Goal: Information Seeking & Learning: Learn about a topic

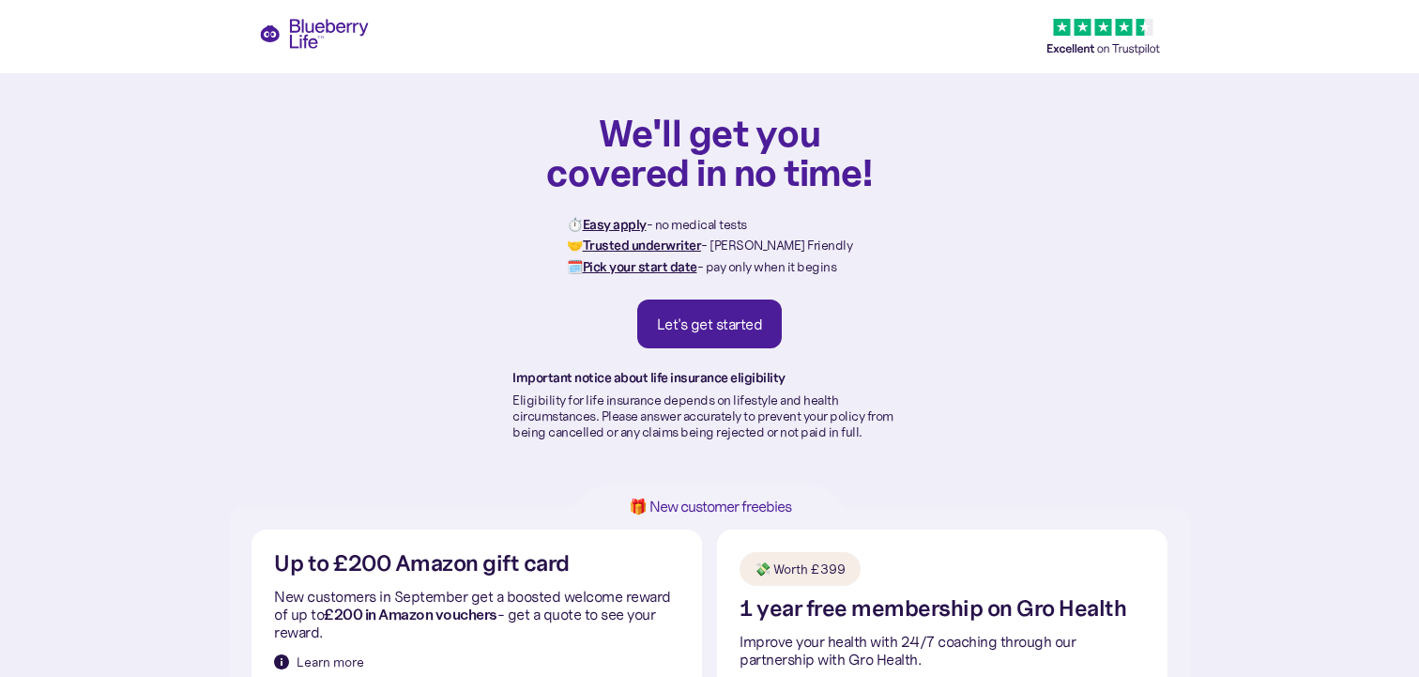
click at [340, 41] on div "We'll get you covered in no time! ⏱️ Easy apply - no medical tests 🤝 Trusted un…" at bounding box center [709, 253] width 1419 height 507
click at [344, 30] on div "We'll get you covered in no time! ⏱️ Easy apply - no medical tests 🤝 Trusted un…" at bounding box center [709, 253] width 1419 height 507
click at [751, 344] on link "Let's get started" at bounding box center [709, 323] width 145 height 49
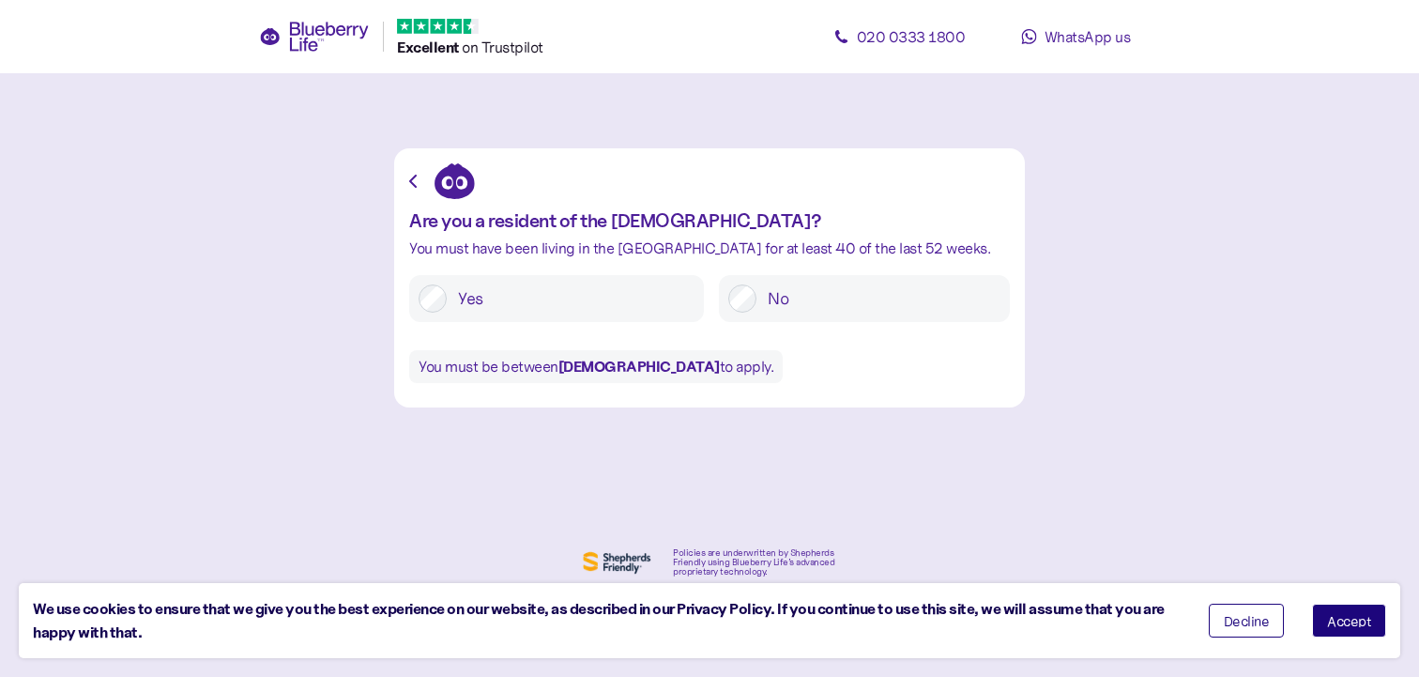
click at [1328, 611] on button "Accept" at bounding box center [1349, 620] width 74 height 34
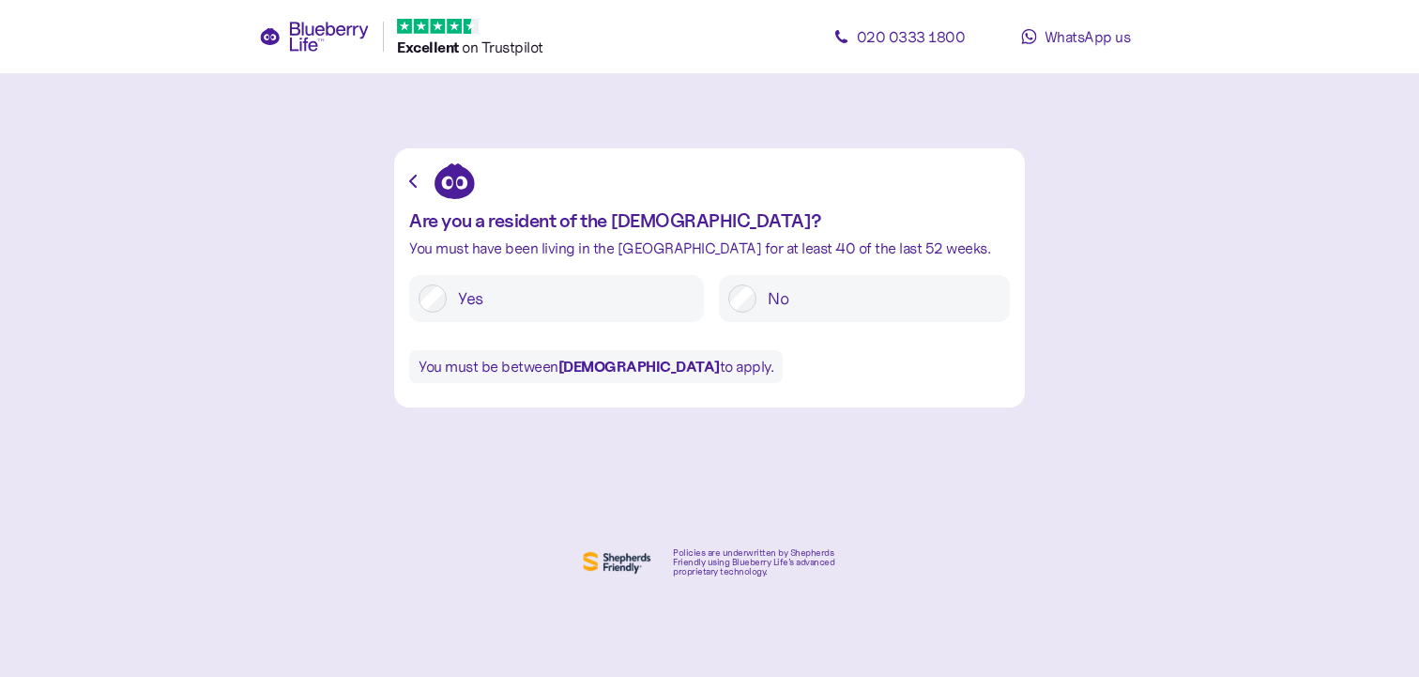
click at [341, 41] on icon at bounding box center [314, 37] width 111 height 30
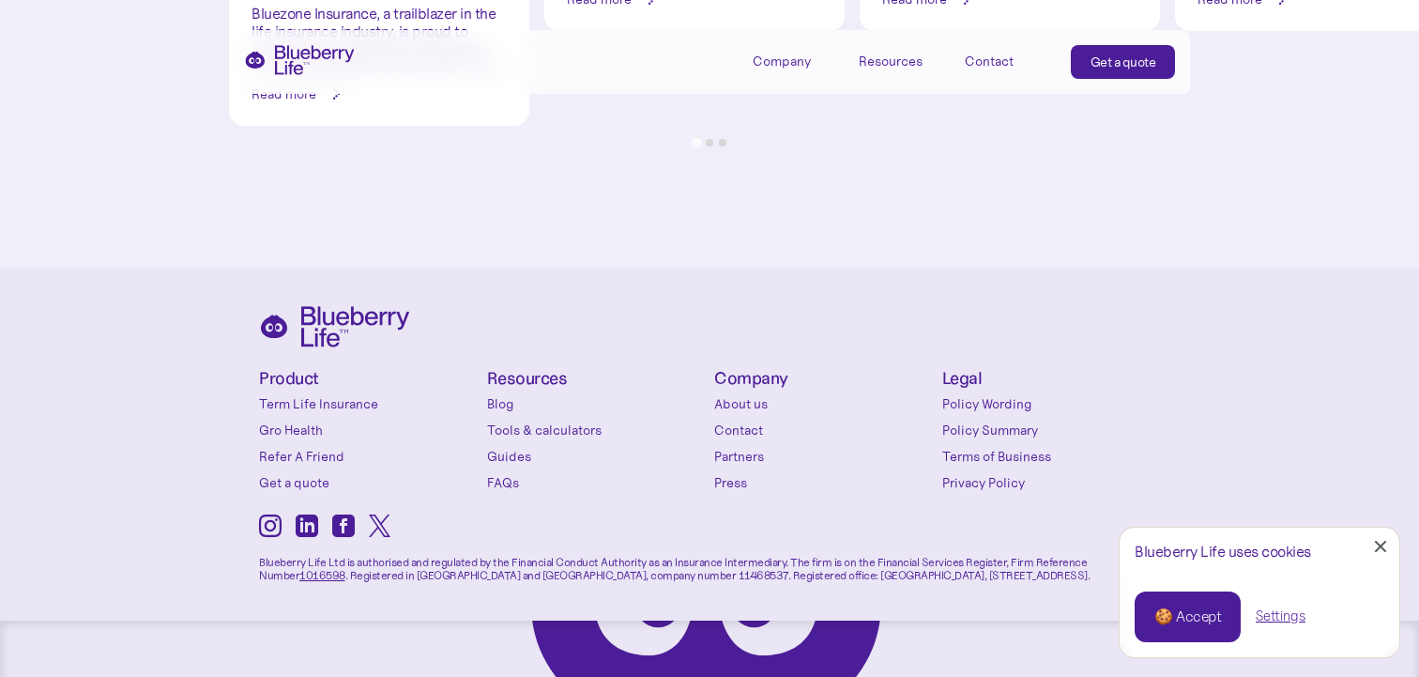
scroll to position [8372, 0]
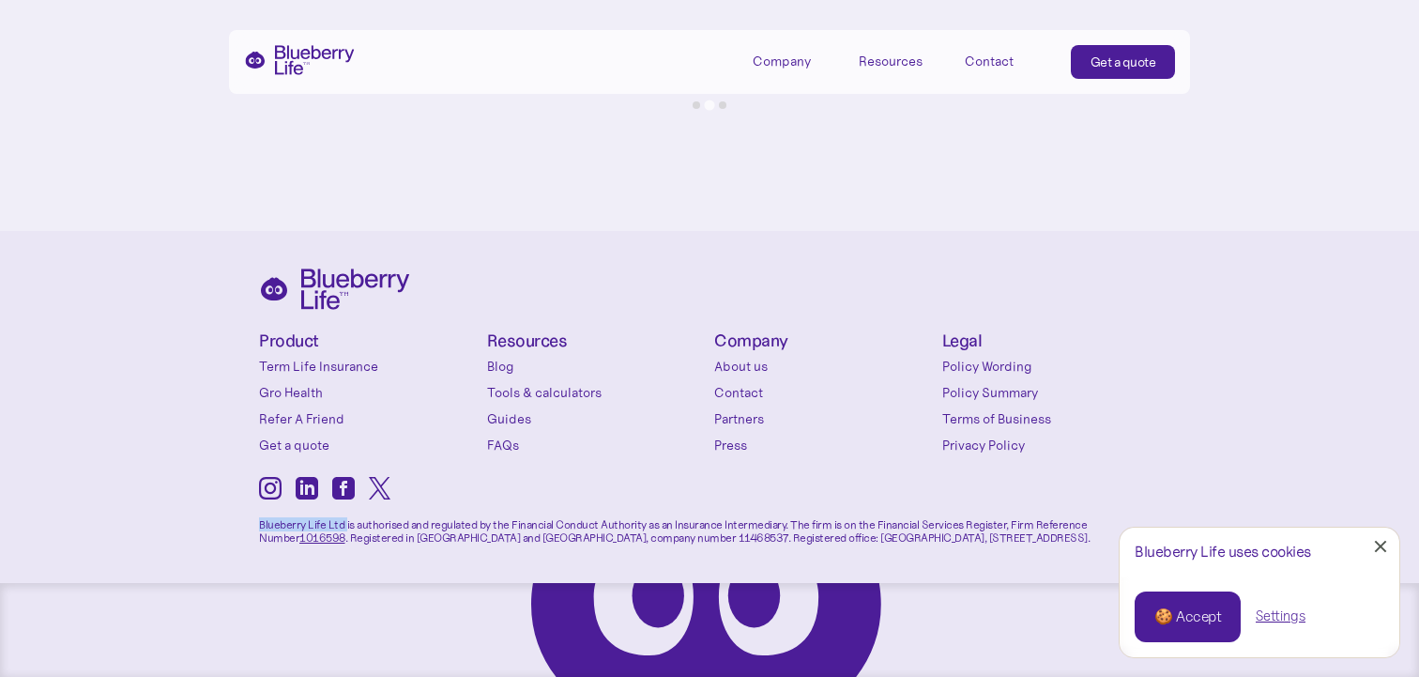
drag, startPoint x: 344, startPoint y: 527, endPoint x: 253, endPoint y: 527, distance: 91.0
click at [253, 527] on div "Product Term Life Insurance Gro Health Refer A Friend Get a quote Conditions Ty…" at bounding box center [709, 454] width 1419 height 446
click at [307, 492] on icon at bounding box center [307, 488] width 23 height 23
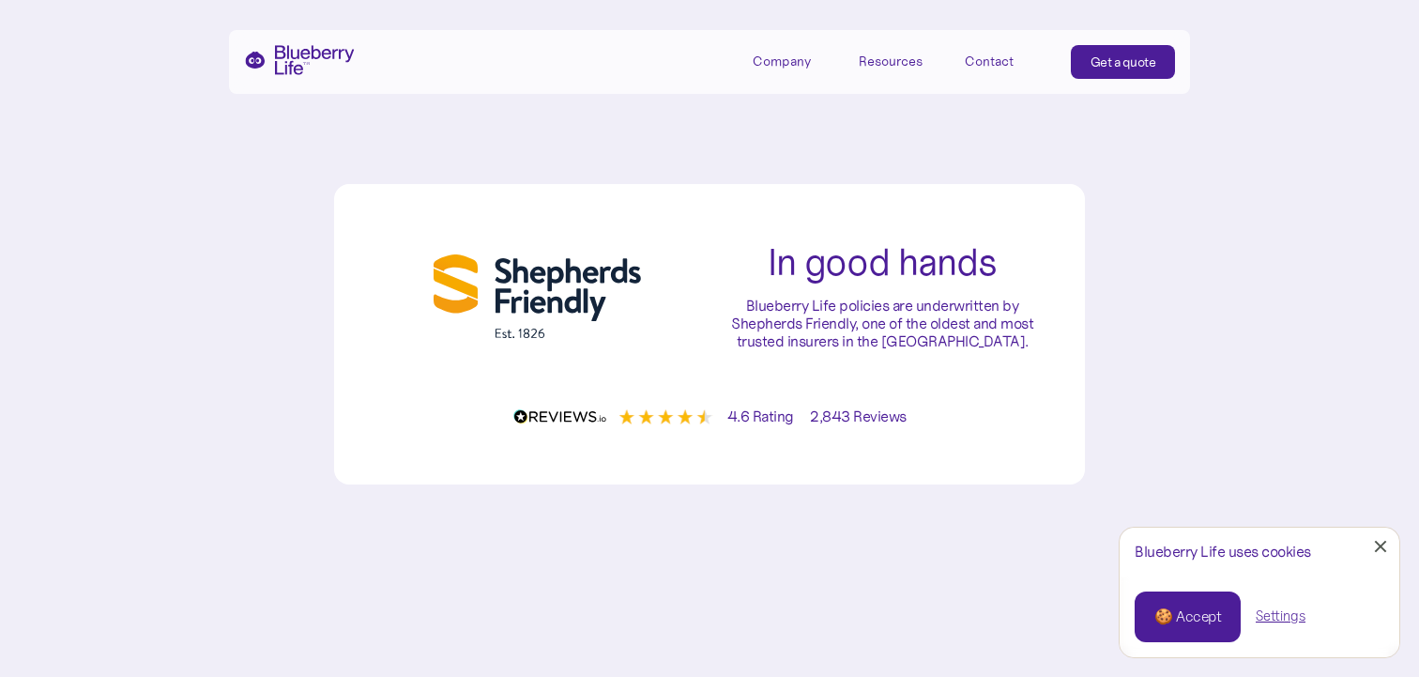
scroll to position [6300, 0]
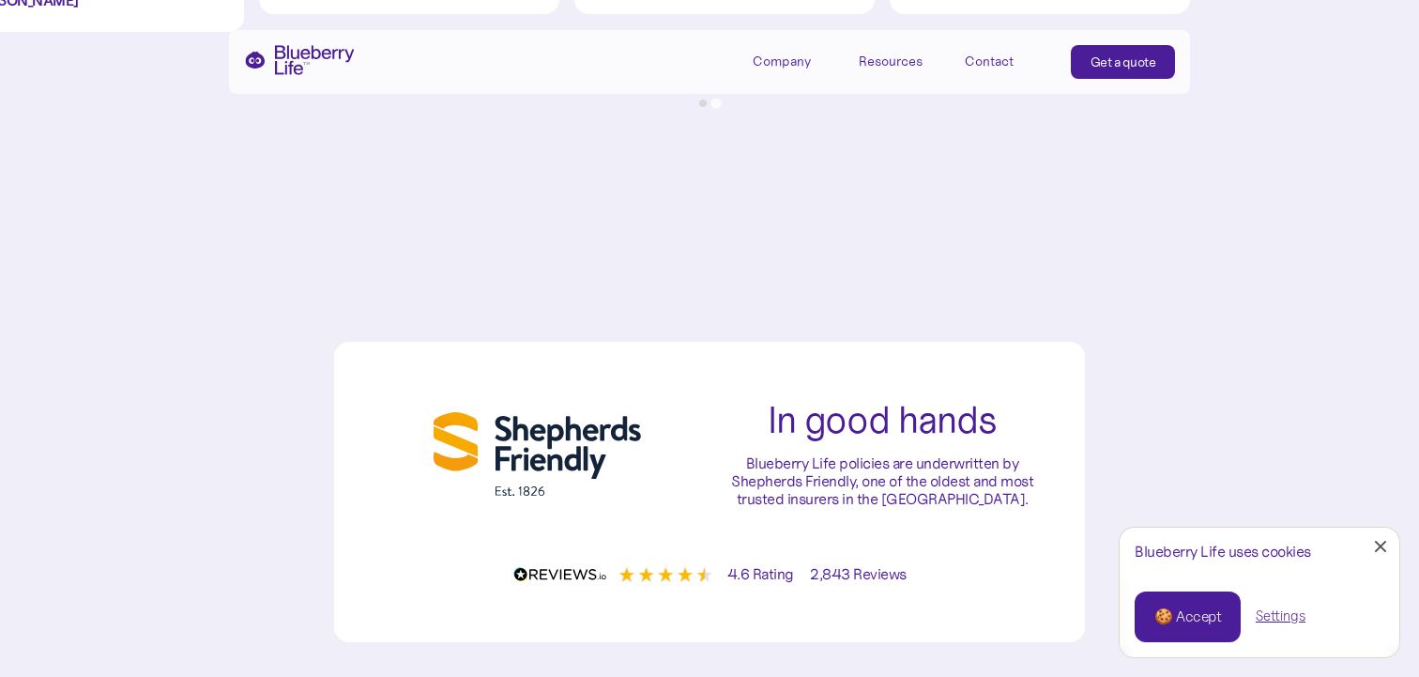
click at [1163, 601] on link "🍪 Accept" at bounding box center [1188, 616] width 106 height 51
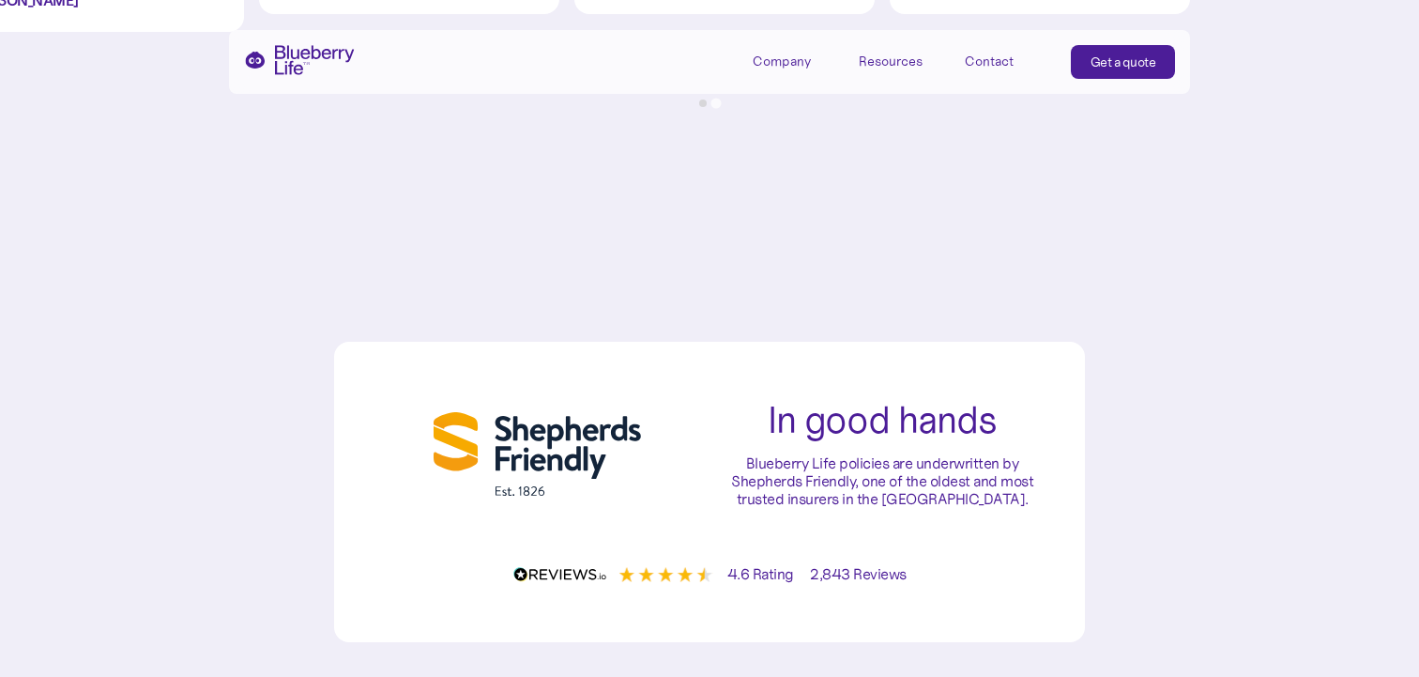
click at [756, 437] on div "In good hands Blueberry Life policies are underwritten by Shepherds Friendly, o…" at bounding box center [882, 454] width 345 height 109
click at [756, 443] on div "In good hands Blueberry Life policies are underwritten by Shepherds Friendly, o…" at bounding box center [882, 454] width 345 height 109
click at [756, 465] on p "Blueberry Life policies are underwritten by Shepherds Friendly, one of the olde…" at bounding box center [882, 481] width 345 height 54
click at [765, 476] on p "Blueberry Life policies are underwritten by Shepherds Friendly, one of the olde…" at bounding box center [882, 481] width 345 height 54
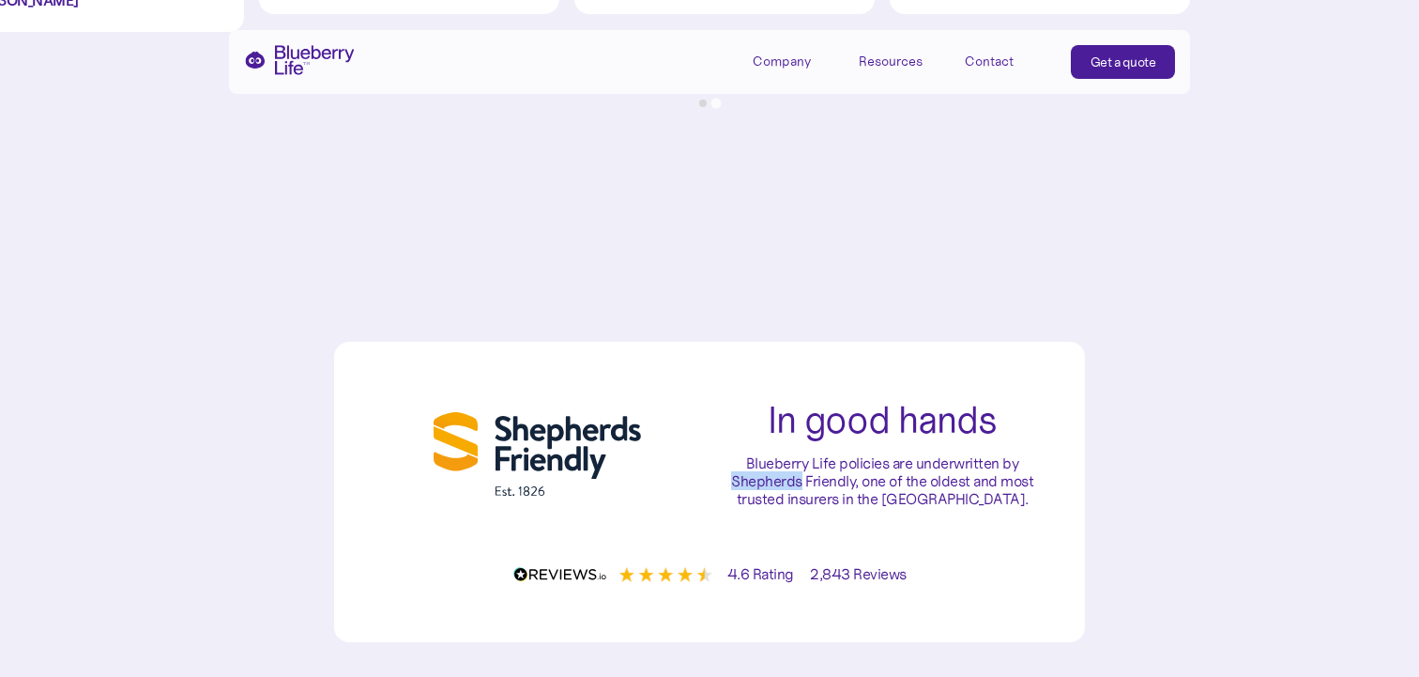
click at [765, 476] on p "Blueberry Life policies are underwritten by Shepherds Friendly, one of the olde…" at bounding box center [882, 481] width 345 height 54
click at [791, 486] on p "Blueberry Life policies are underwritten by Shepherds Friendly, one of the olde…" at bounding box center [882, 481] width 345 height 54
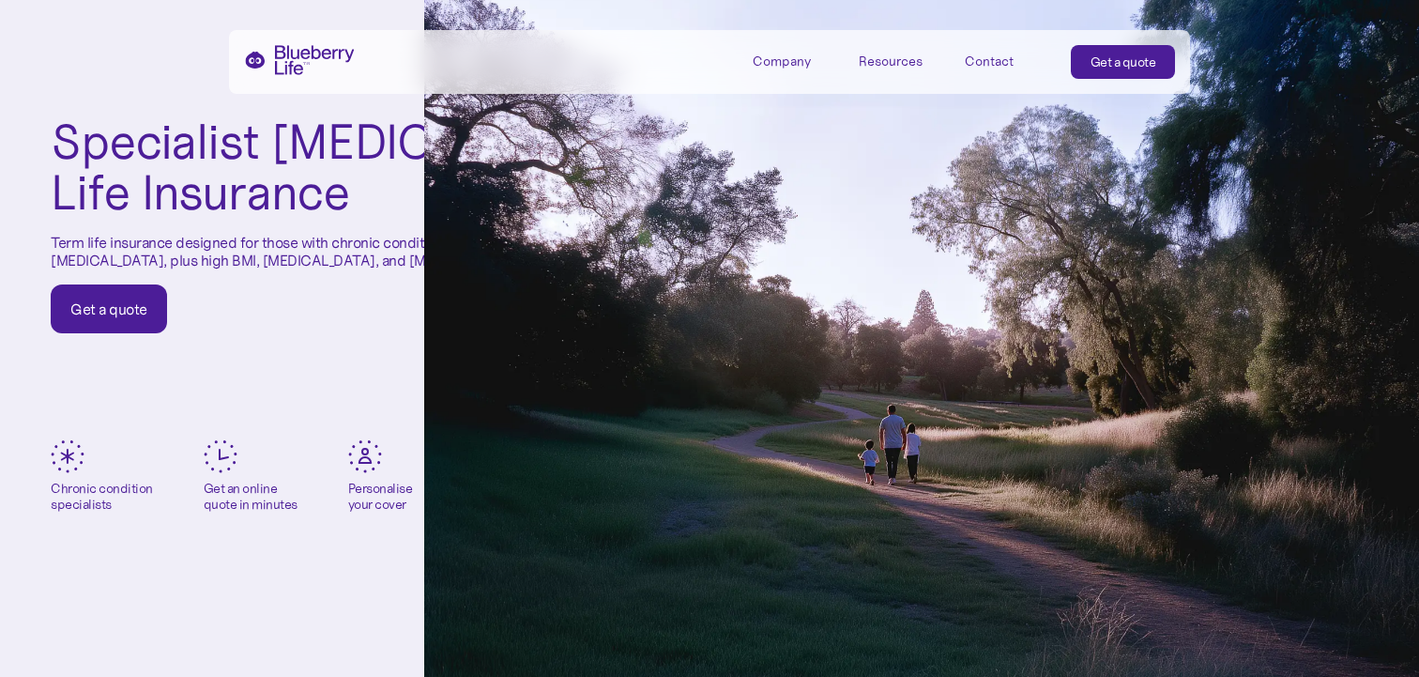
scroll to position [0, 0]
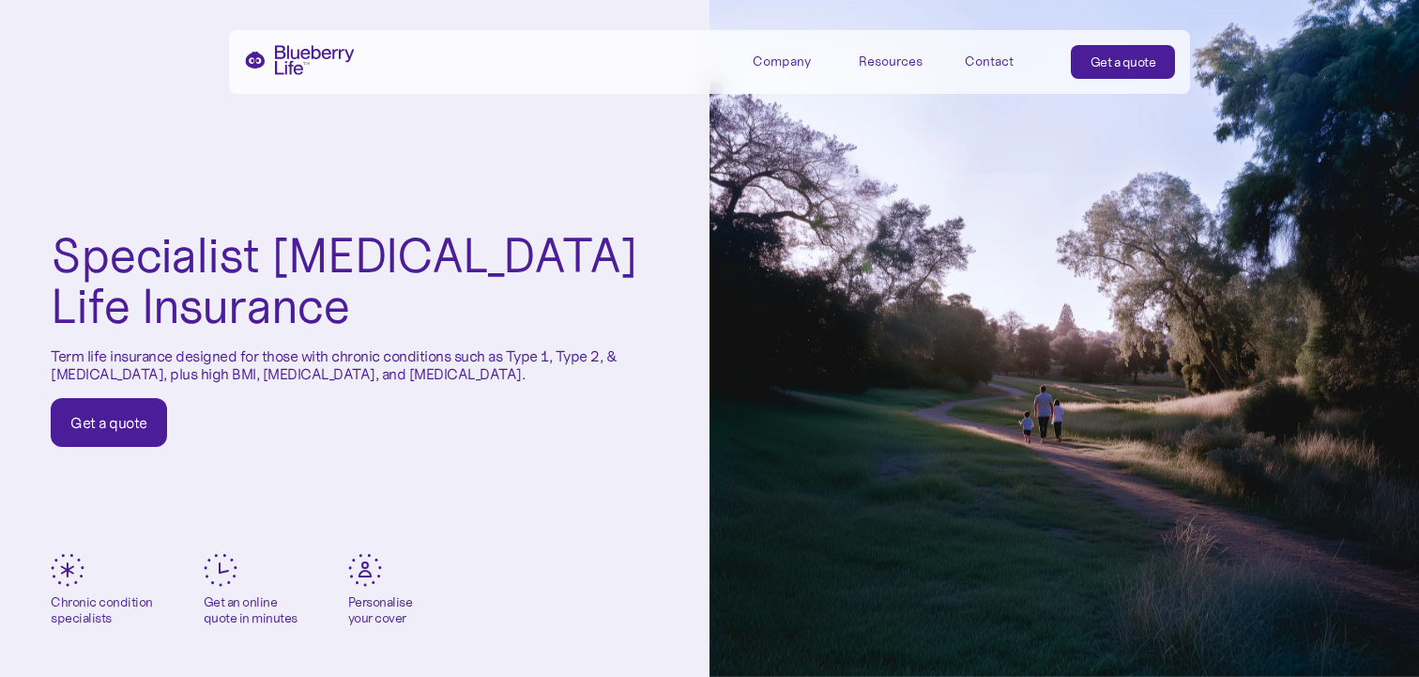
click at [123, 433] on link "Get a quote" at bounding box center [109, 422] width 116 height 49
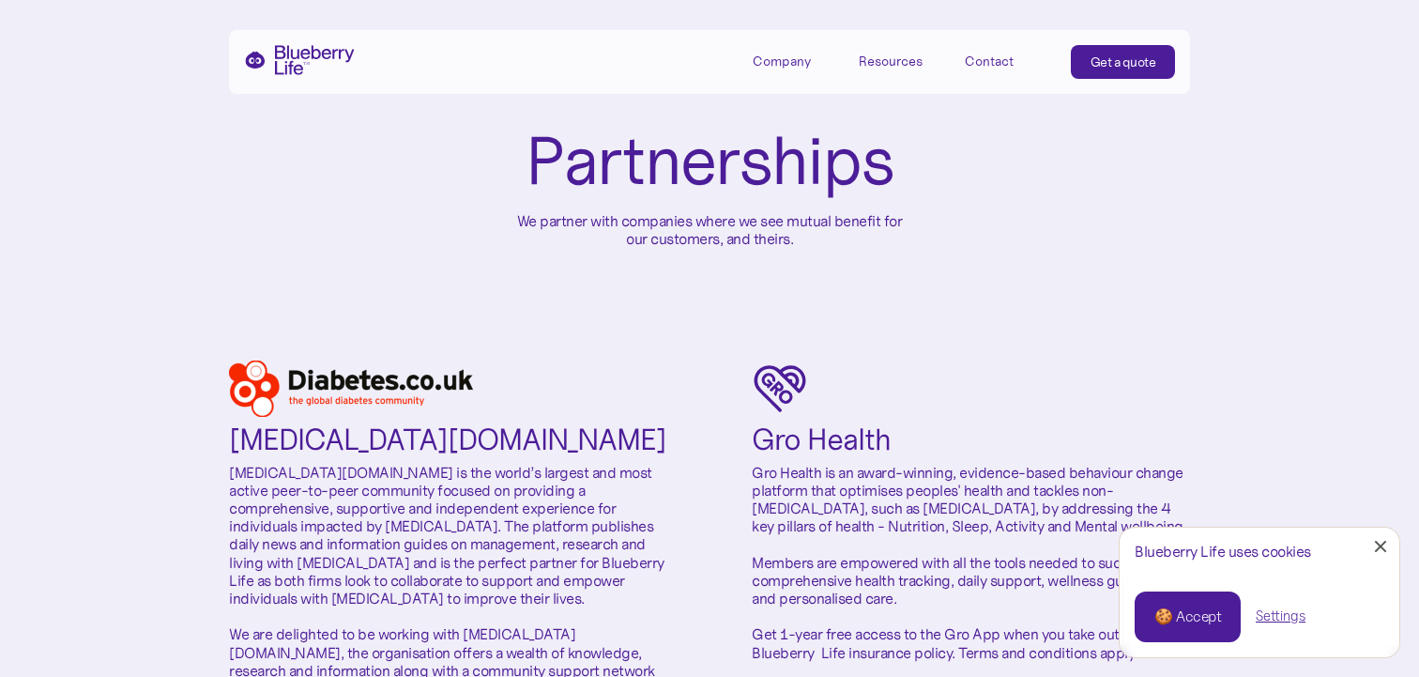
scroll to position [99, 0]
click at [1181, 603] on link "🍪 Accept" at bounding box center [1188, 616] width 106 height 51
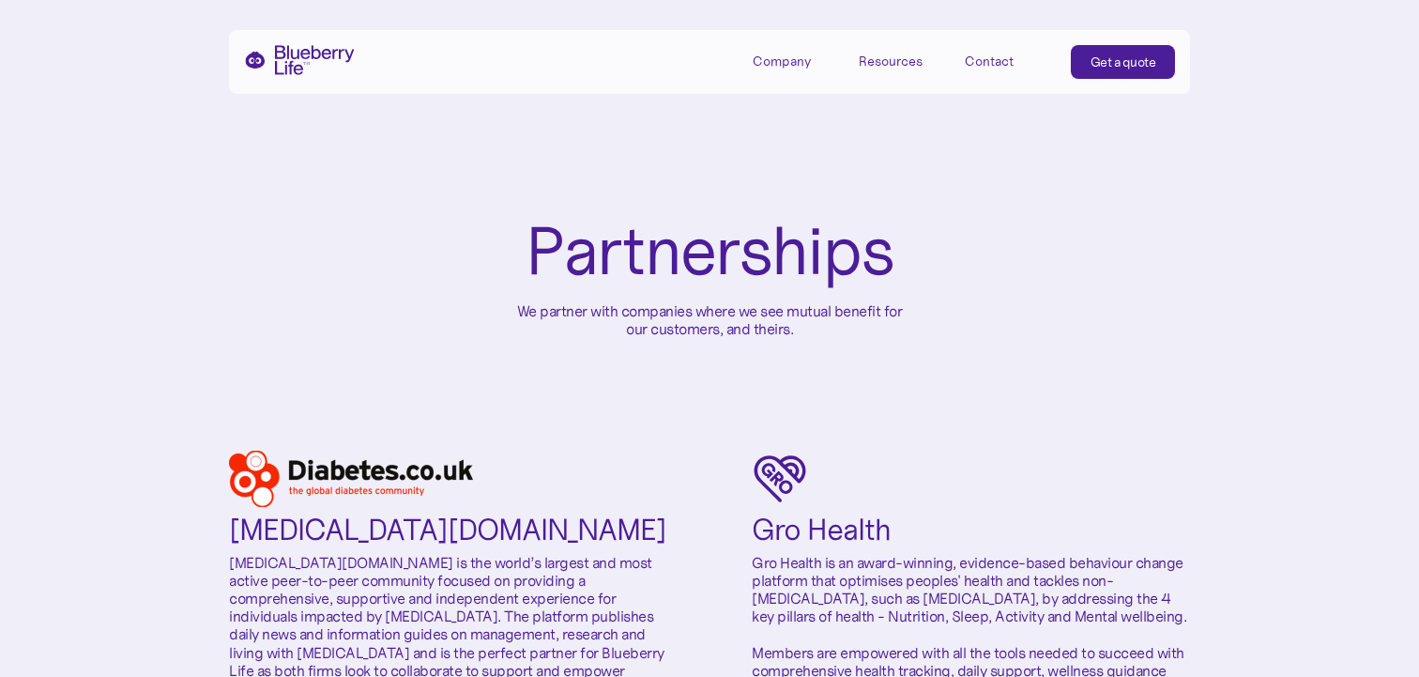
scroll to position [0, 0]
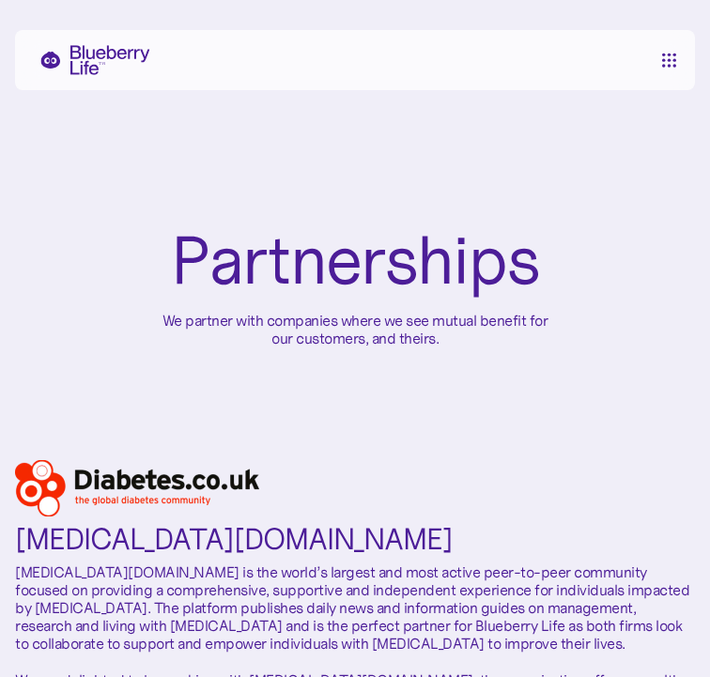
click at [649, 466] on div "Diabetes.co.uk Diabetes.co.uk is the world’s largest and most active peer-to-pe…" at bounding box center [354, 619] width 679 height 319
click at [649, 79] on div "Company Mission Partners Press Resources Refer a friend Blog Tools & calculator…" at bounding box center [354, 60] width 679 height 60
drag, startPoint x: 649, startPoint y: 79, endPoint x: 673, endPoint y: 51, distance: 37.3
click at [673, 51] on div "Company Mission Partners Press Resources Refer a friend Blog Tools & calculator…" at bounding box center [354, 60] width 679 height 60
click at [672, 57] on nav "menu" at bounding box center [668, 60] width 23 height 15
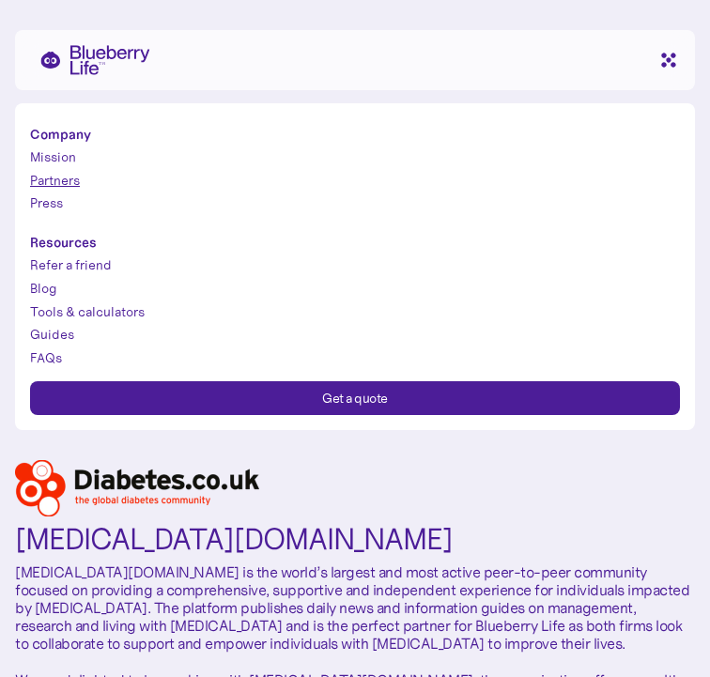
click at [672, 57] on nav "menu" at bounding box center [668, 60] width 23 height 15
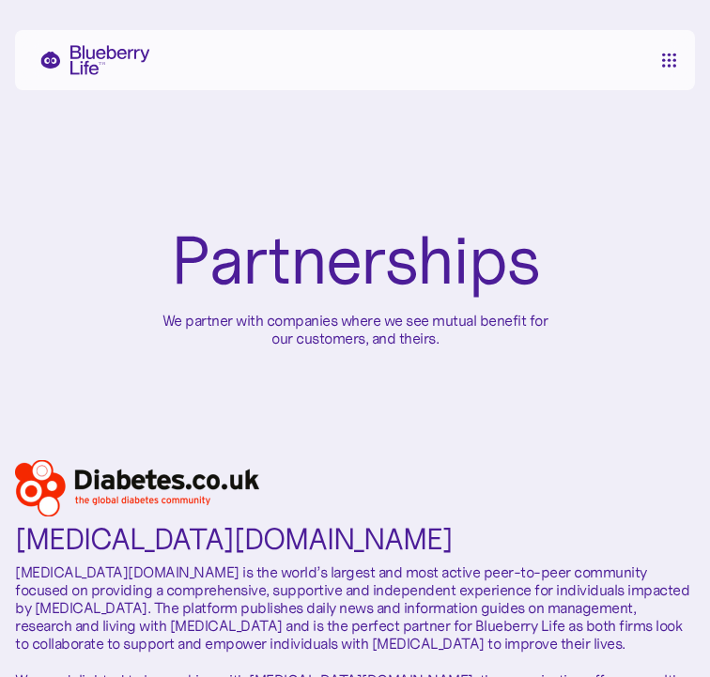
click at [672, 57] on nav "menu" at bounding box center [668, 60] width 23 height 15
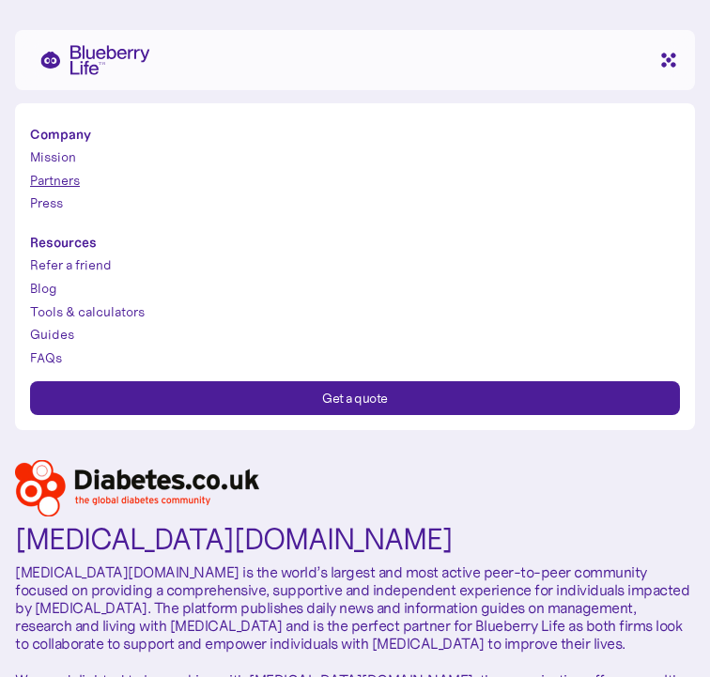
click at [672, 57] on nav "menu" at bounding box center [668, 60] width 23 height 15
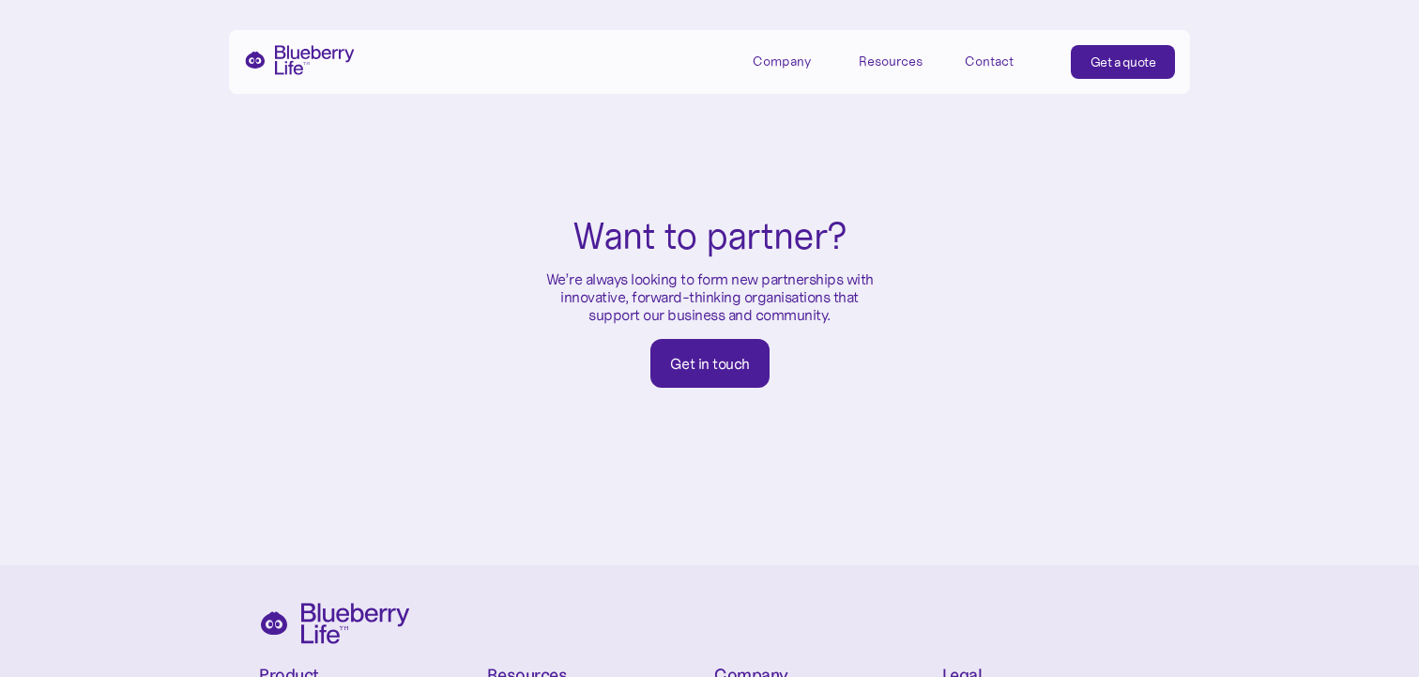
scroll to position [944, 0]
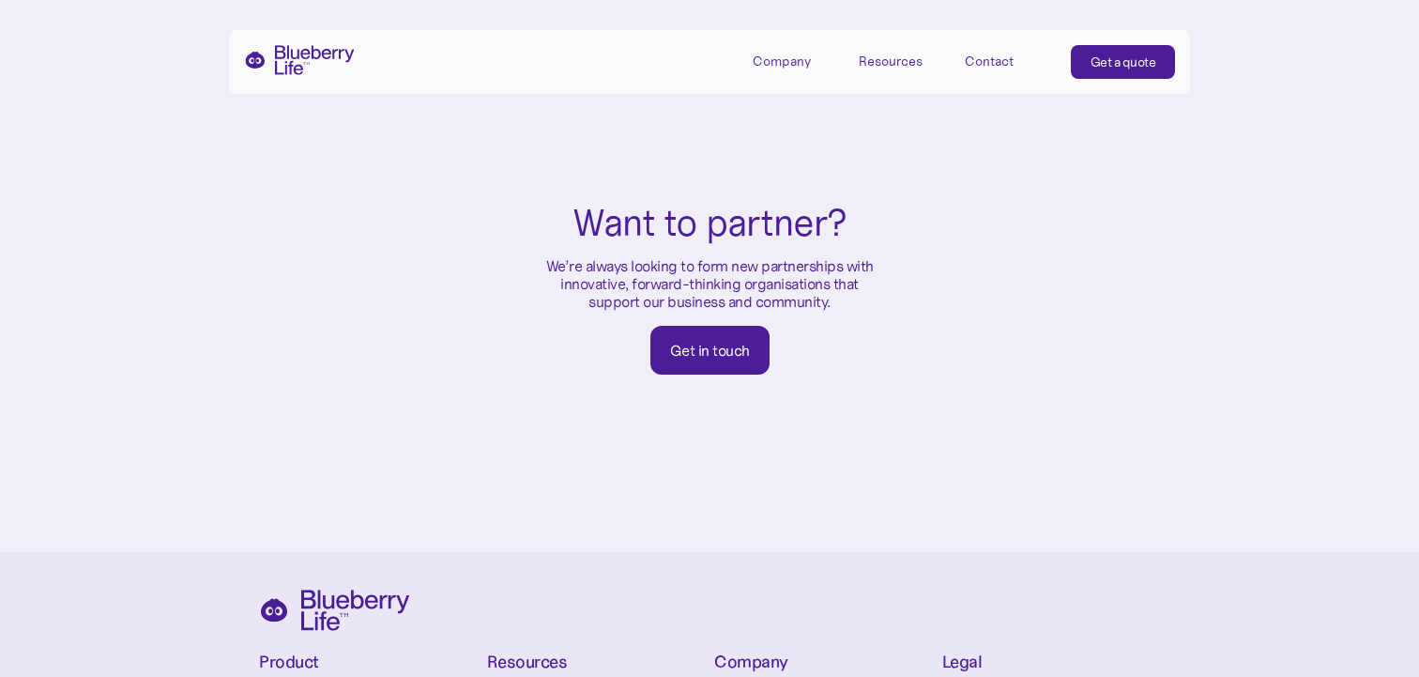
click at [717, 341] on div "Get in touch" at bounding box center [710, 350] width 80 height 19
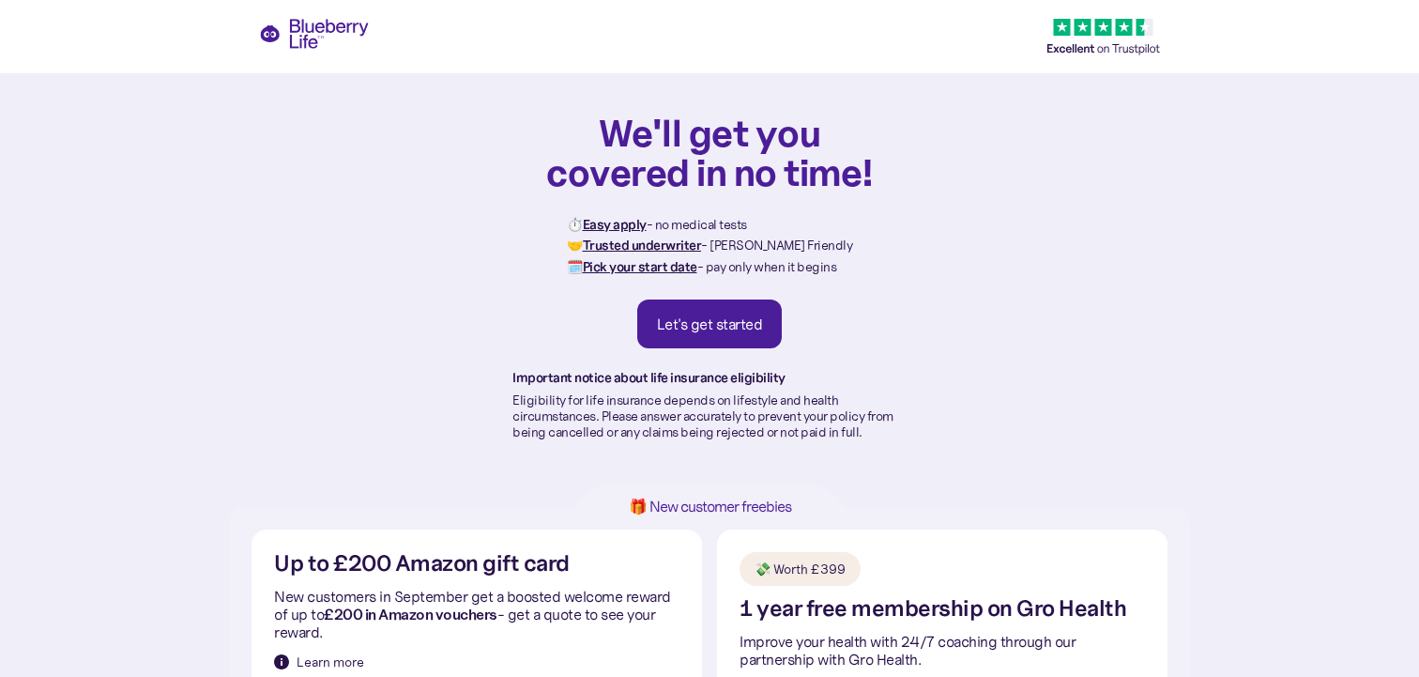
click at [738, 330] on div "Let's get started" at bounding box center [710, 323] width 106 height 19
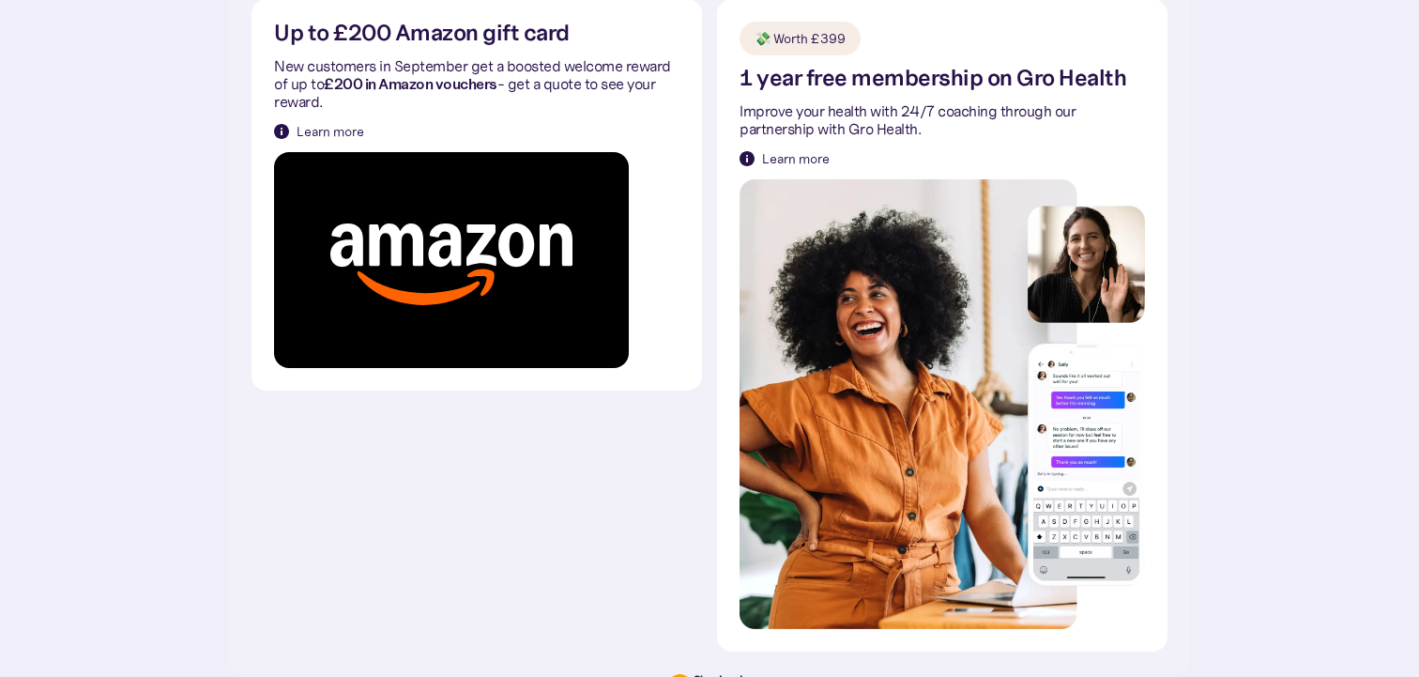
scroll to position [691, 0]
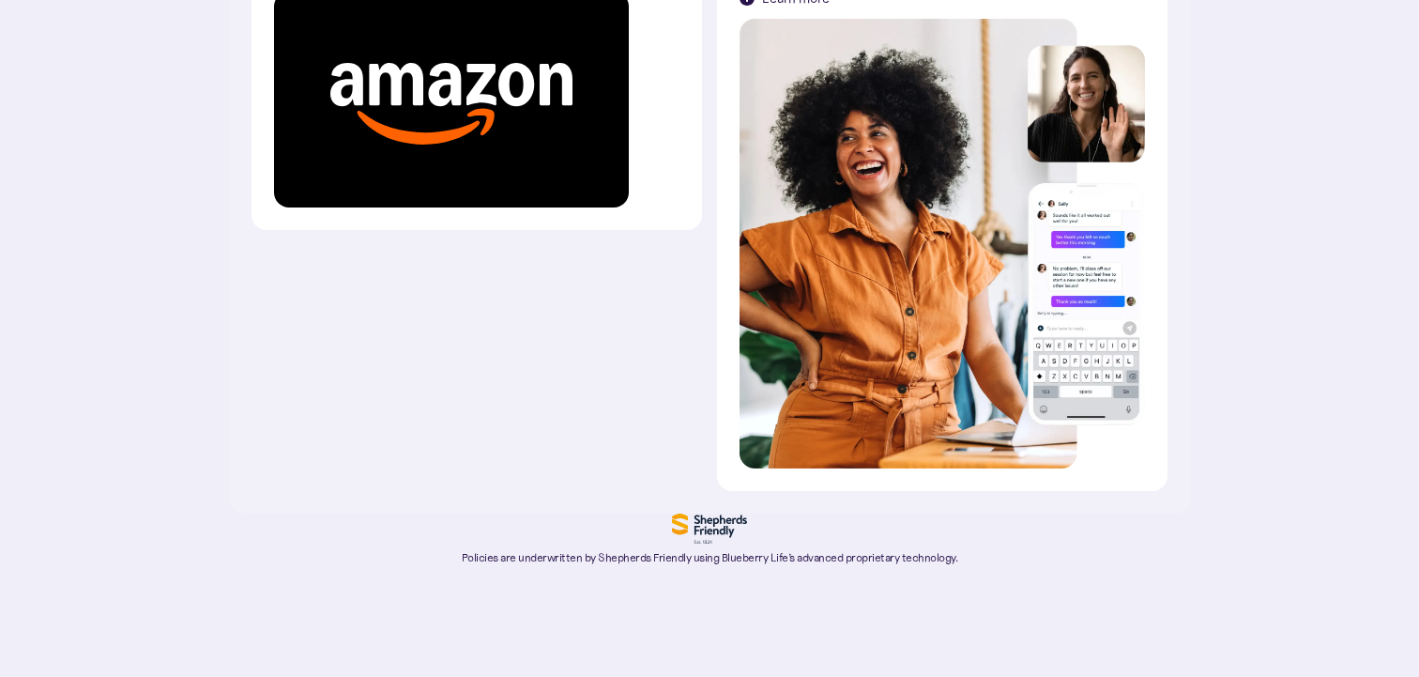
click at [817, 561] on p "Policies are underwritten by Shepherds Friendly using Blueberry Life’s advanced…" at bounding box center [710, 557] width 496 height 13
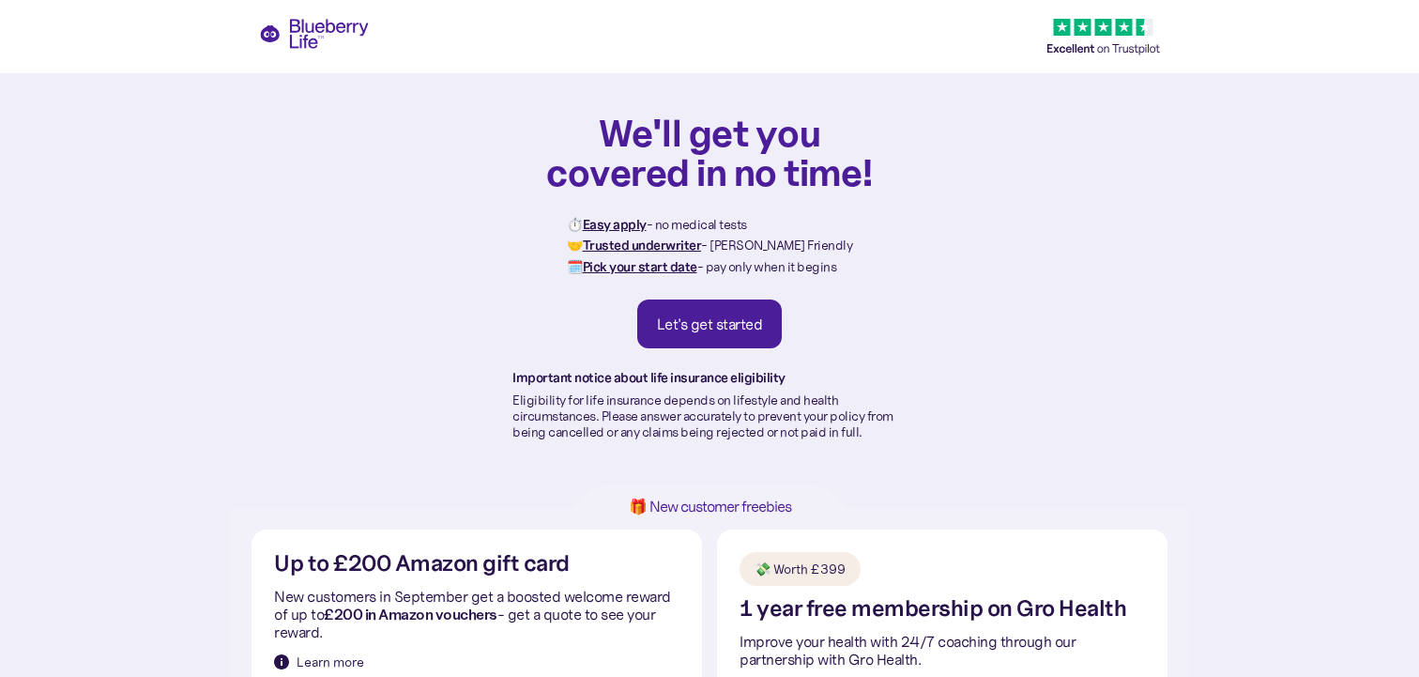
click at [299, 32] on div "We'll get you covered in no time! ⏱️ Easy apply - no medical tests 🤝 Trusted un…" at bounding box center [709, 253] width 1419 height 507
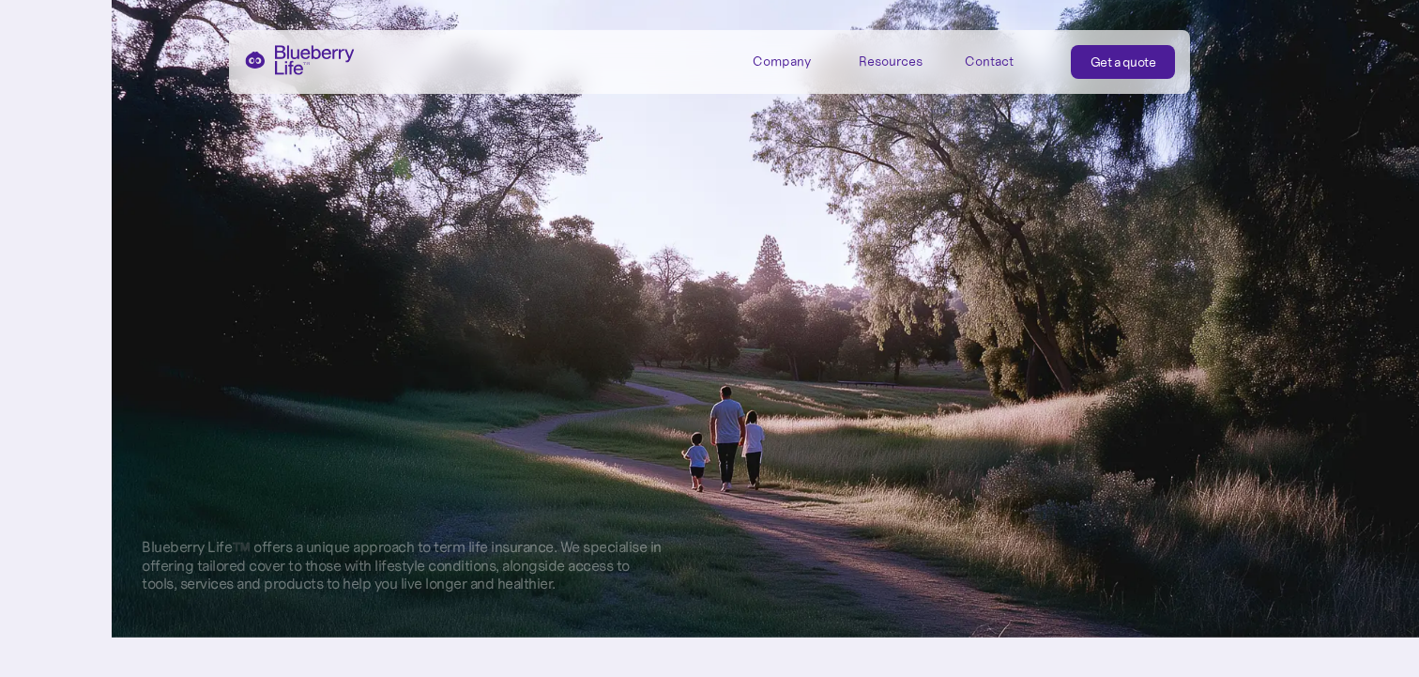
scroll to position [747, 0]
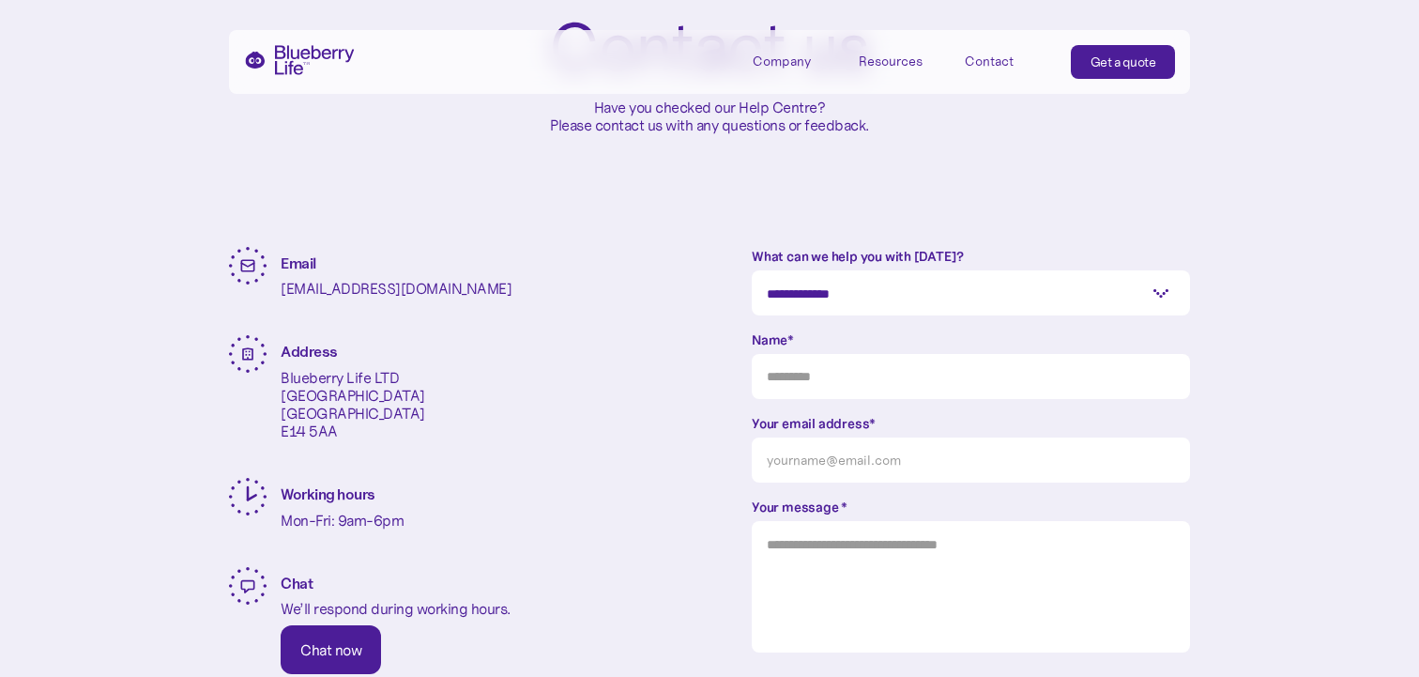
scroll to position [205, 0]
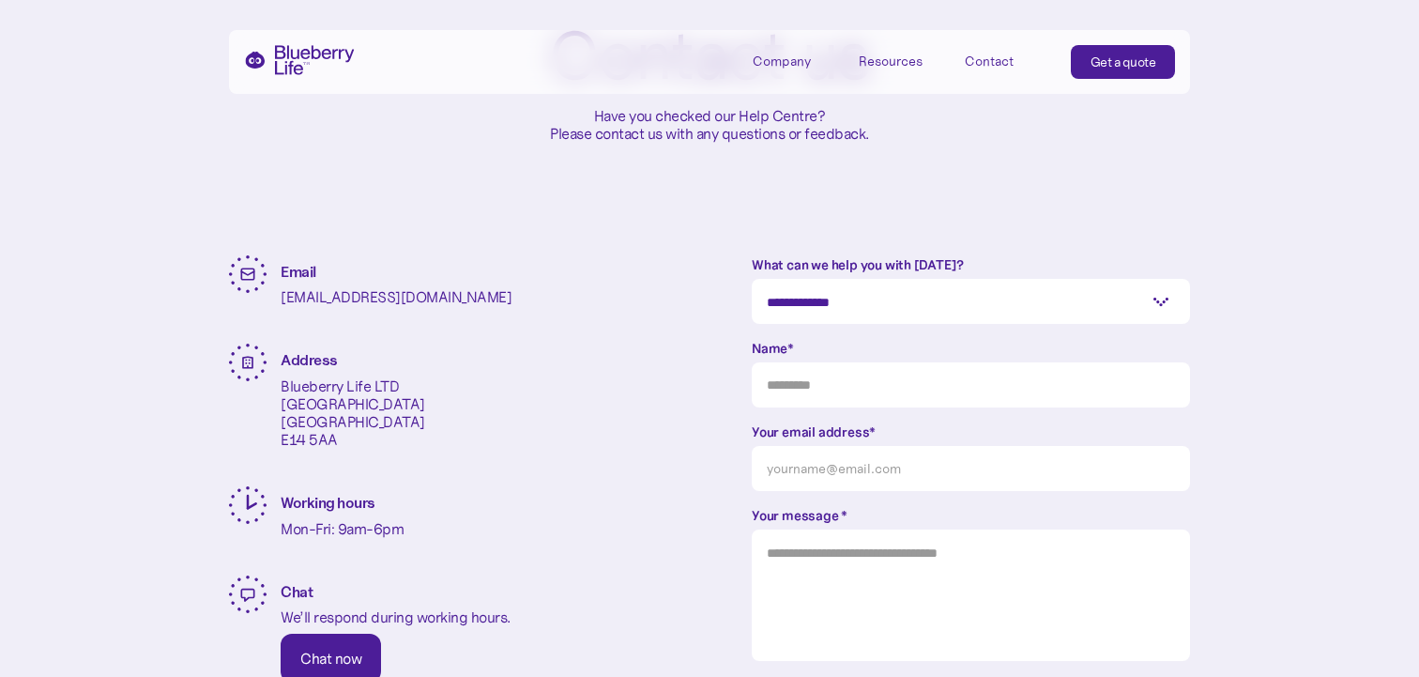
click at [405, 385] on p "Blueberry Life LTD One Canada Square London E14 5AA" at bounding box center [353, 413] width 145 height 72
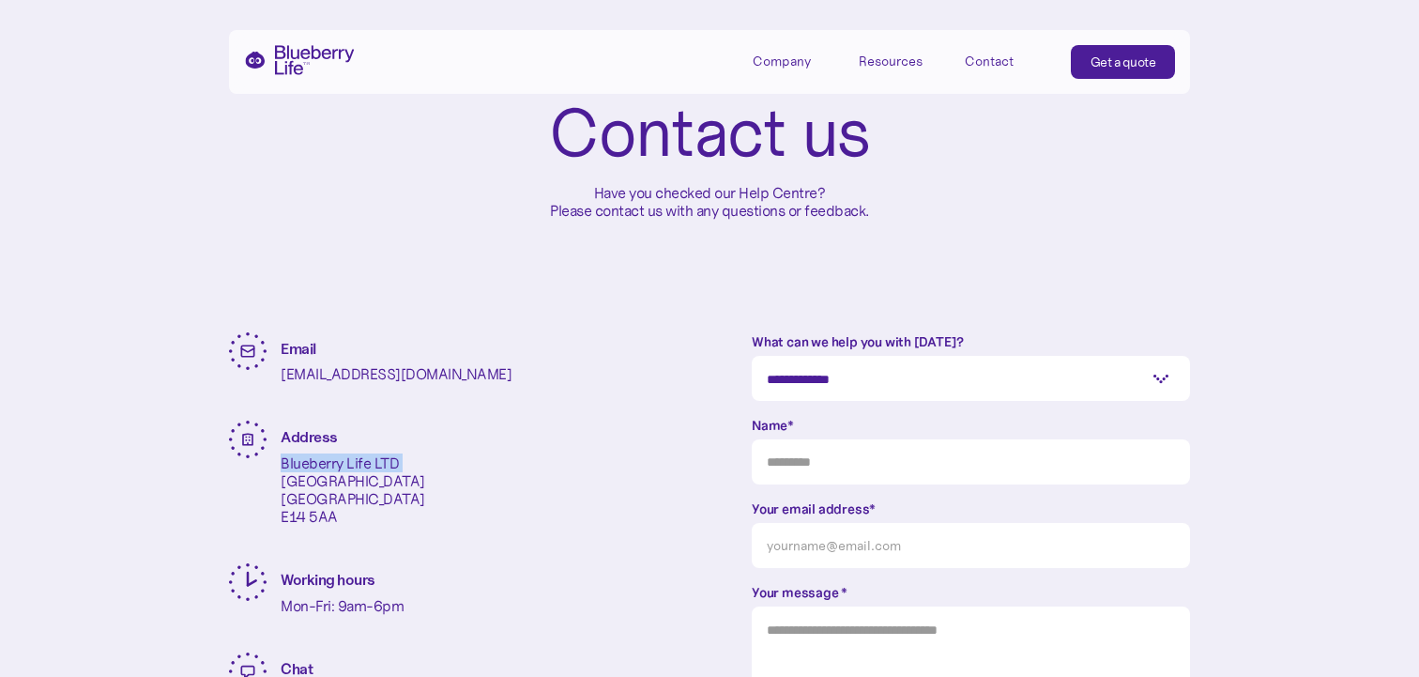
scroll to position [0, 0]
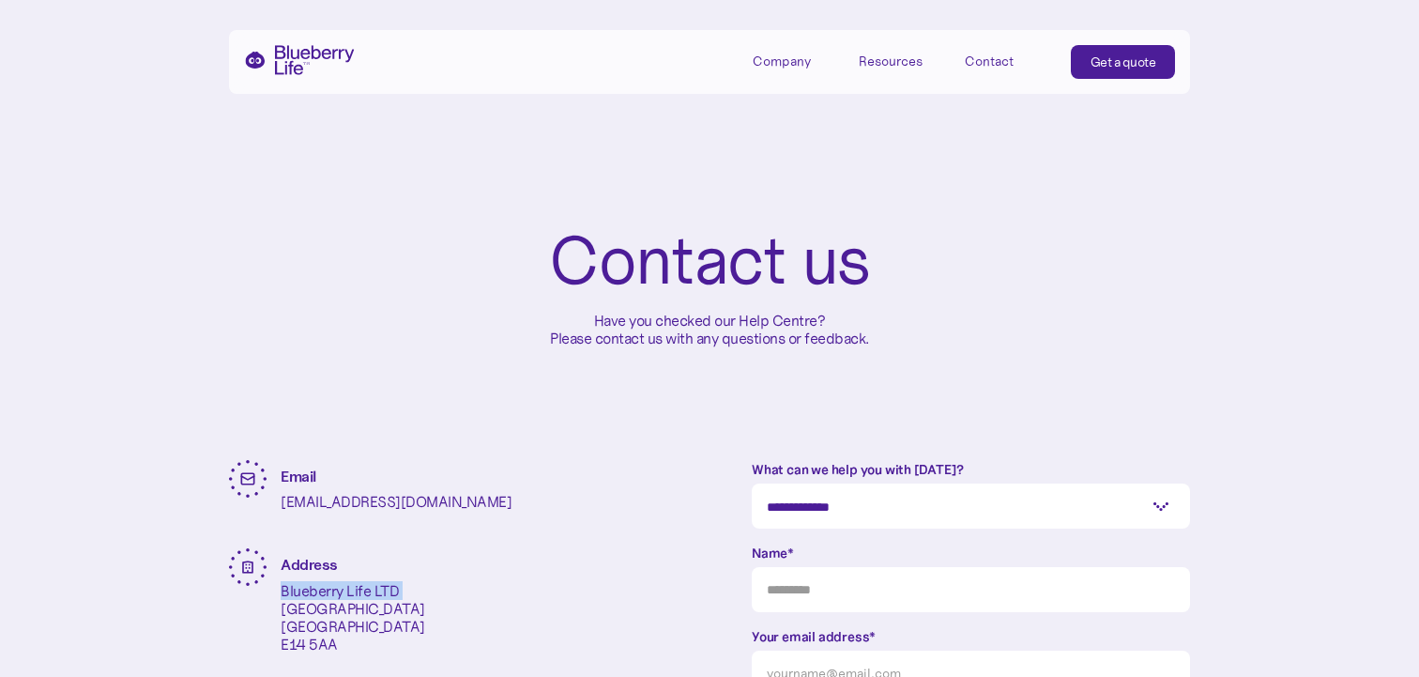
click at [775, 73] on div "Company" at bounding box center [795, 60] width 84 height 31
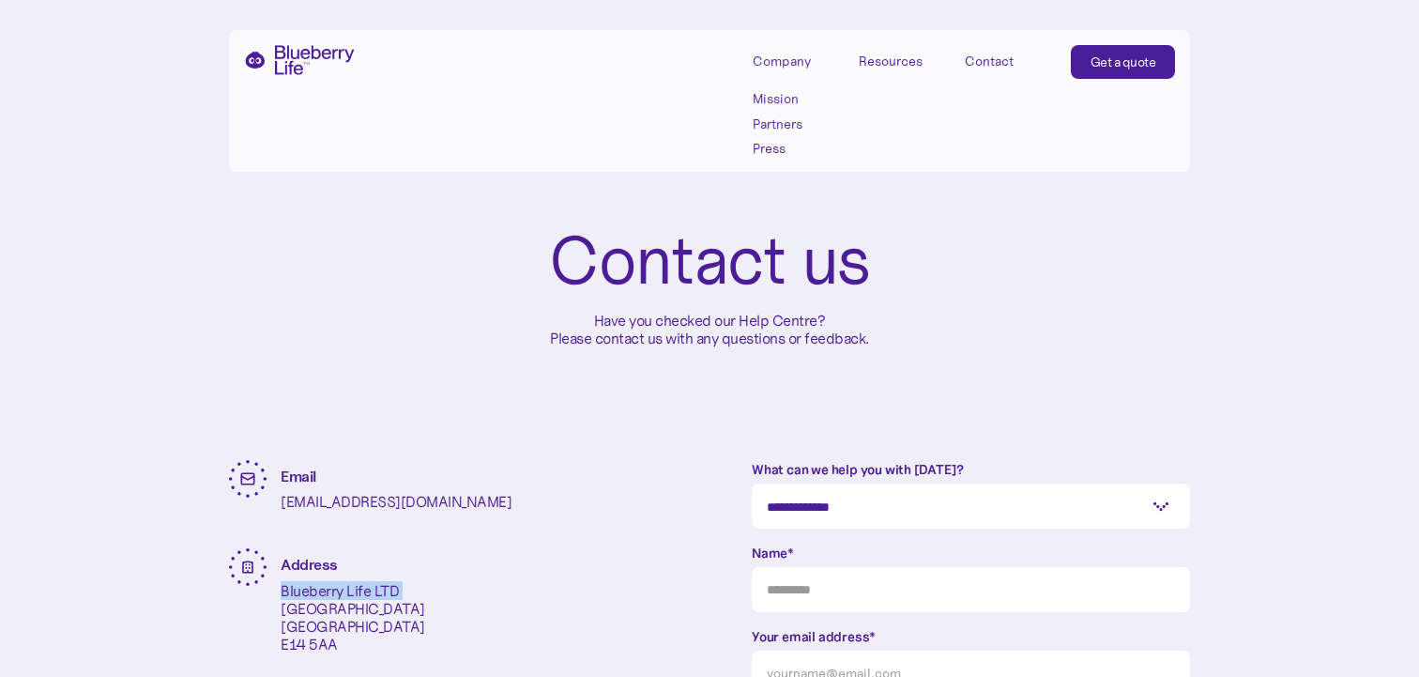
click at [784, 97] on link "Mission" at bounding box center [795, 99] width 84 height 16
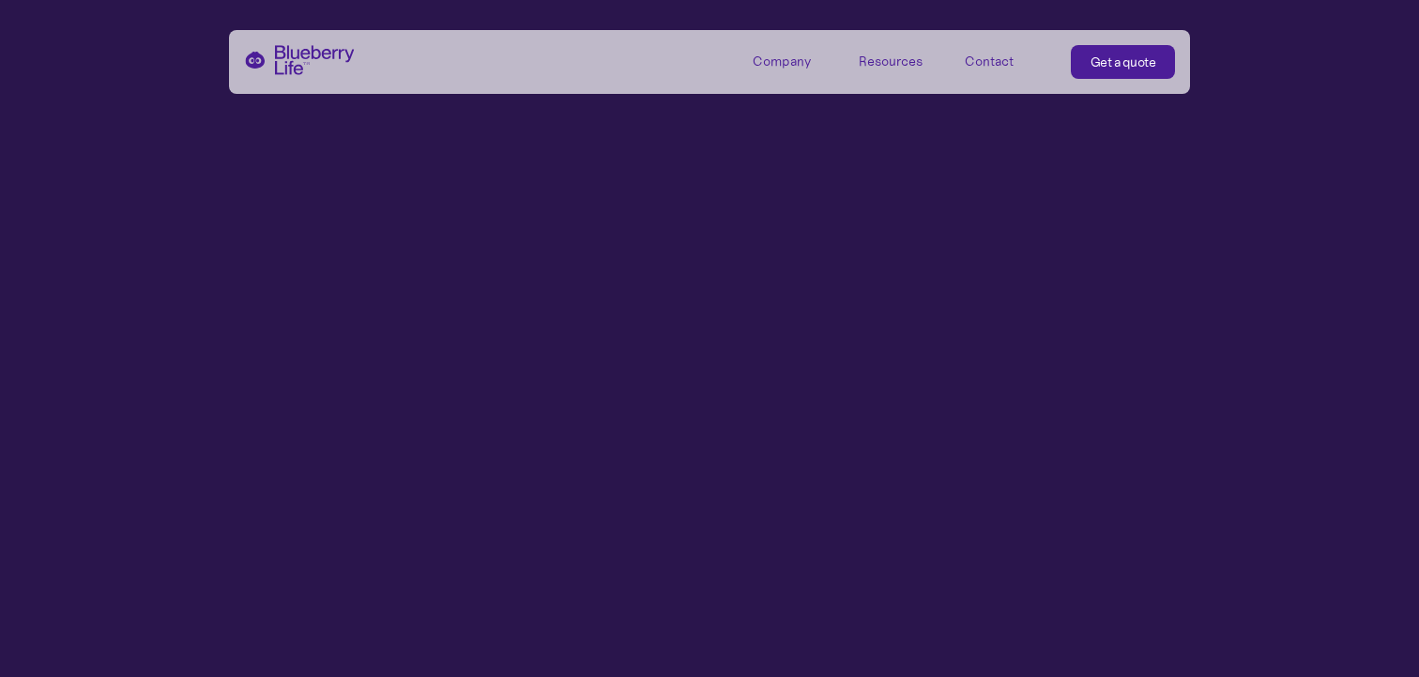
click at [787, 64] on div "Company" at bounding box center [782, 61] width 58 height 16
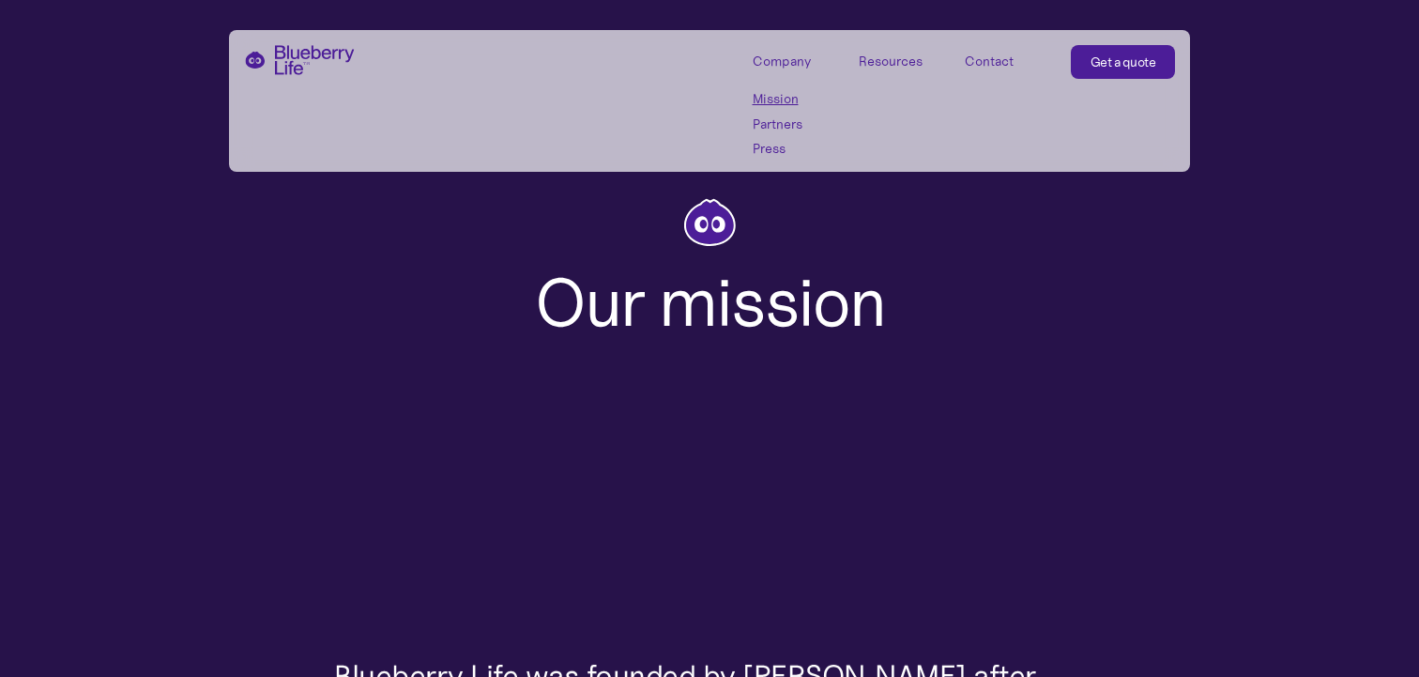
click at [788, 116] on link "Partners" at bounding box center [795, 124] width 84 height 16
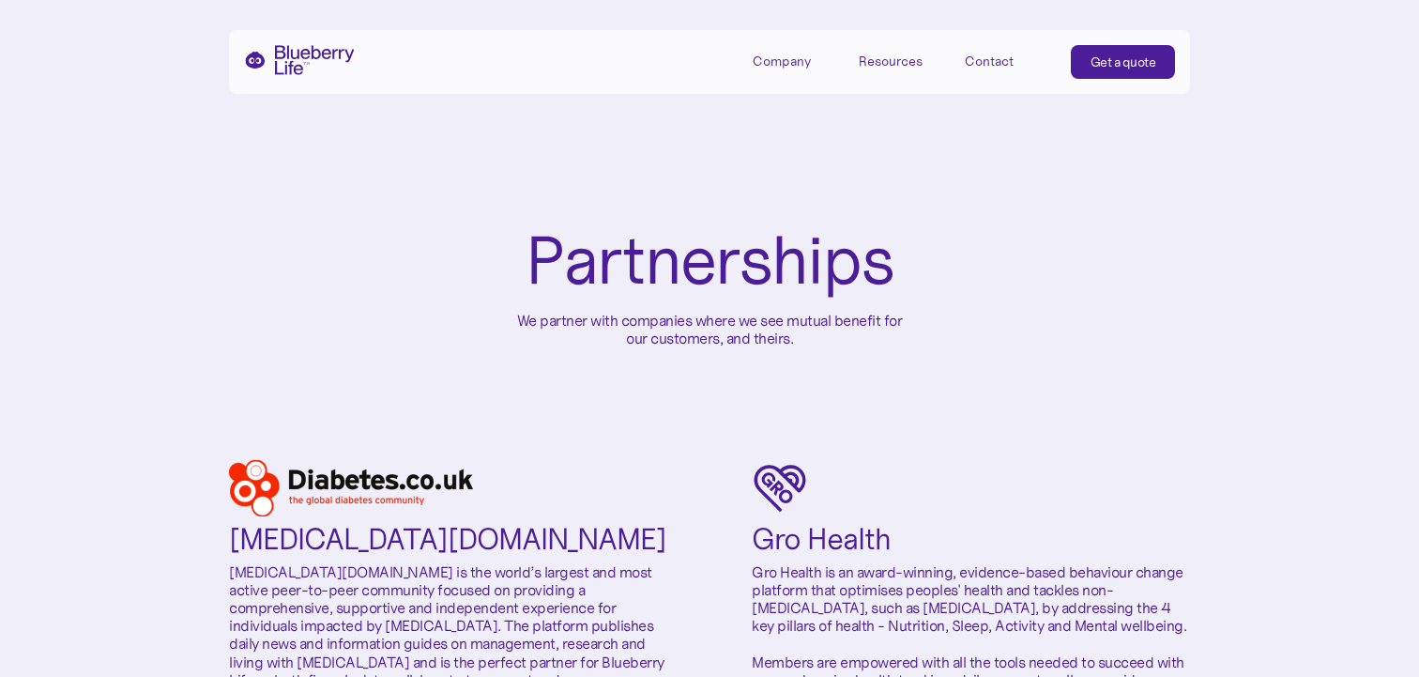
click at [783, 64] on div "Company" at bounding box center [782, 61] width 58 height 16
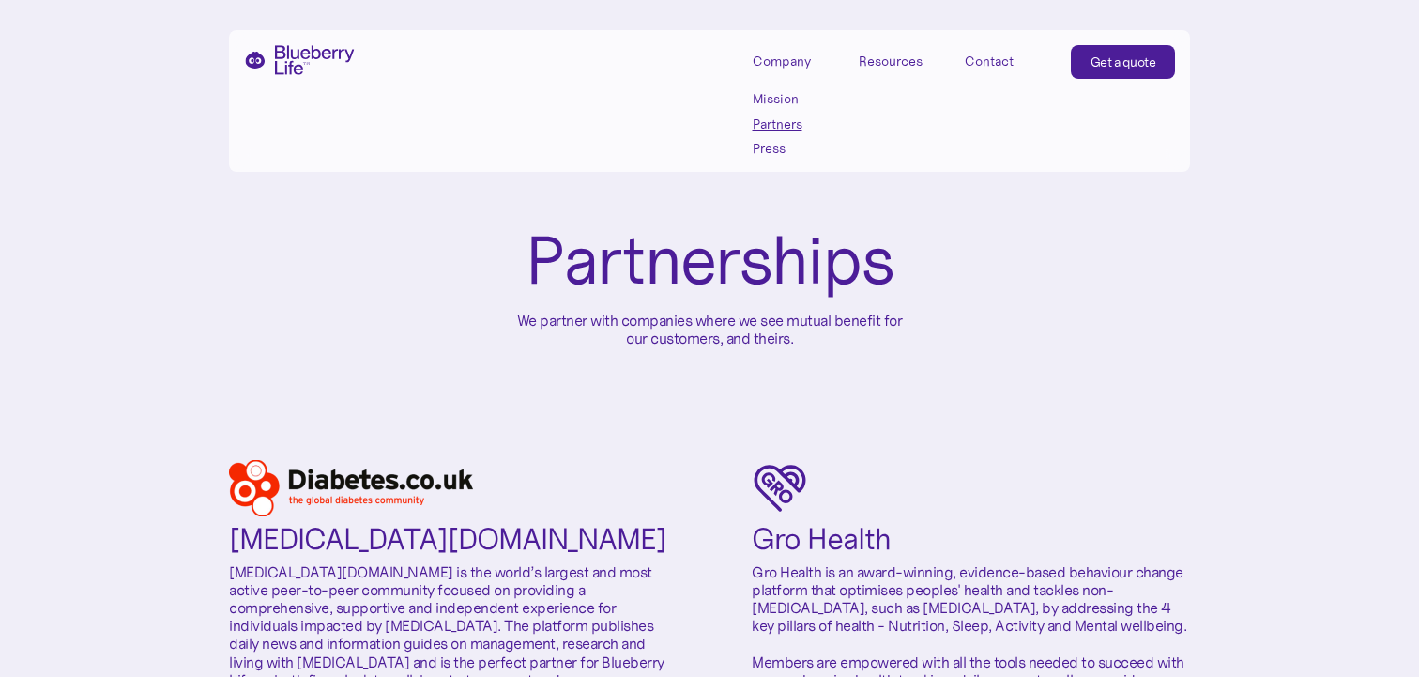
click at [786, 148] on link "Press" at bounding box center [795, 149] width 84 height 16
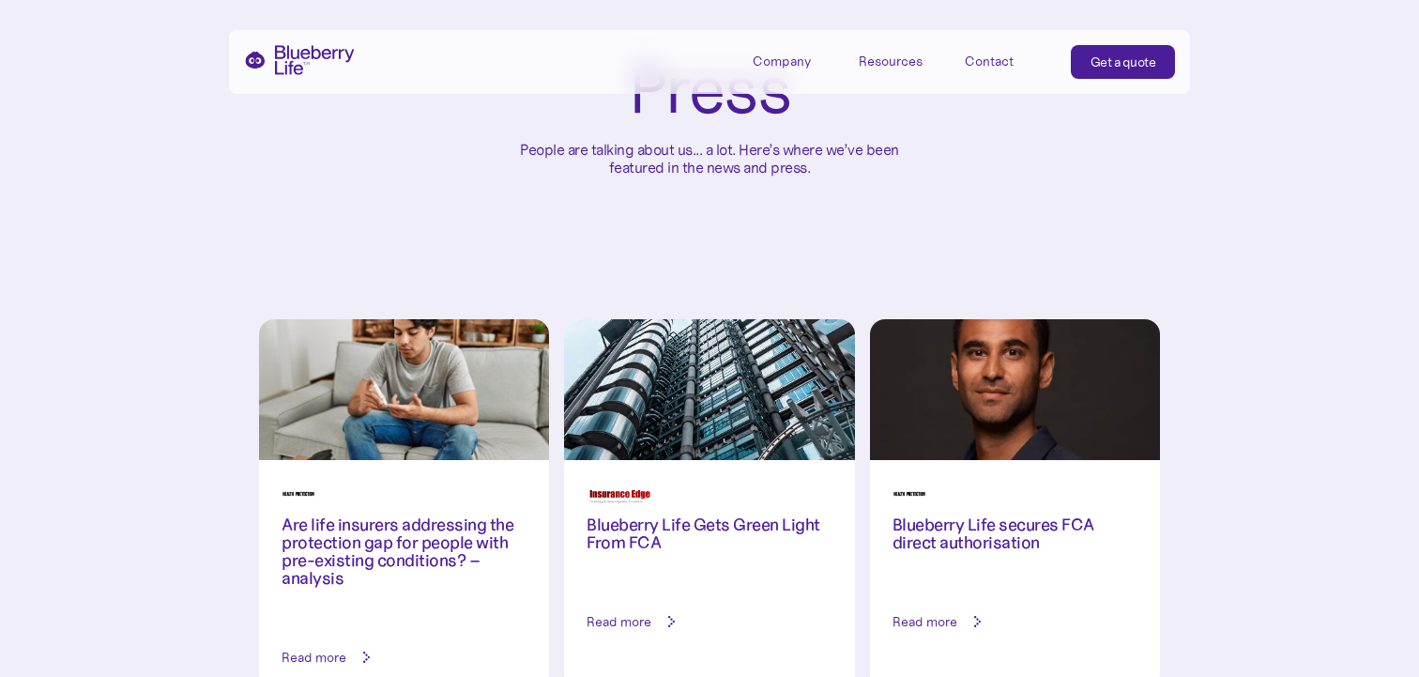
scroll to position [222, 0]
